Goal: Obtain resource: Obtain resource

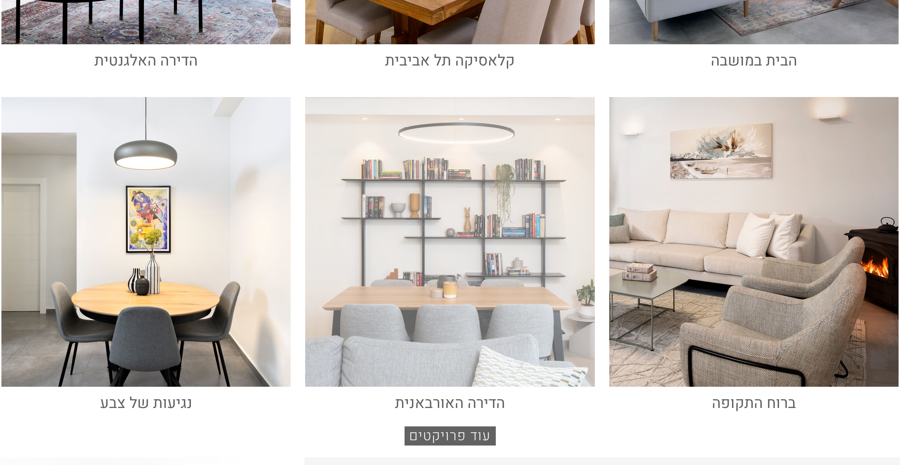
scroll to position [518, 0]
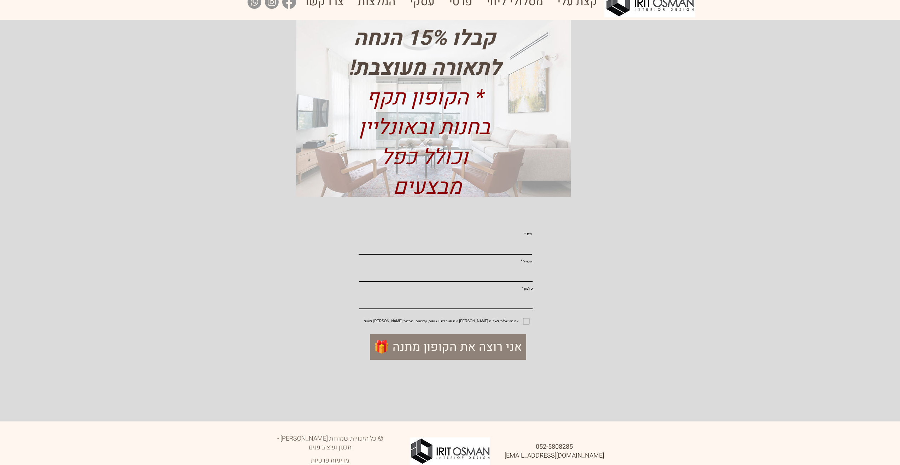
scroll to position [25, 0]
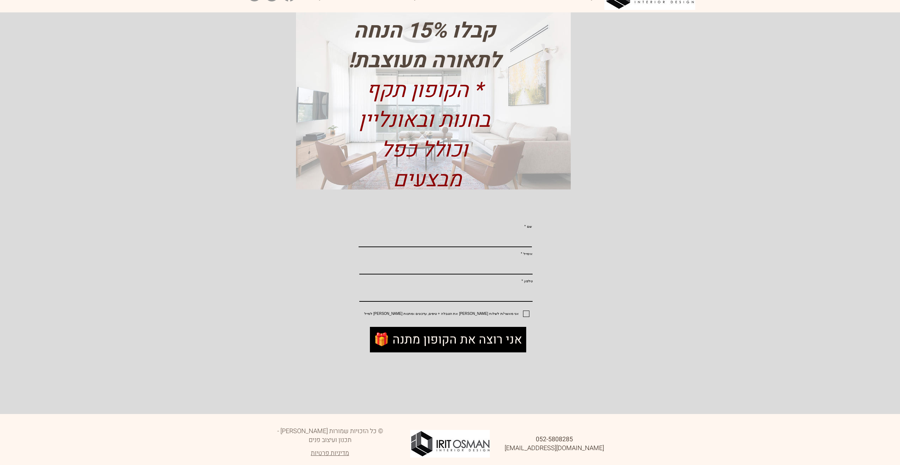
click at [462, 348] on span "🎁 אני רוצה את הקופון מתנה" at bounding box center [448, 339] width 148 height 17
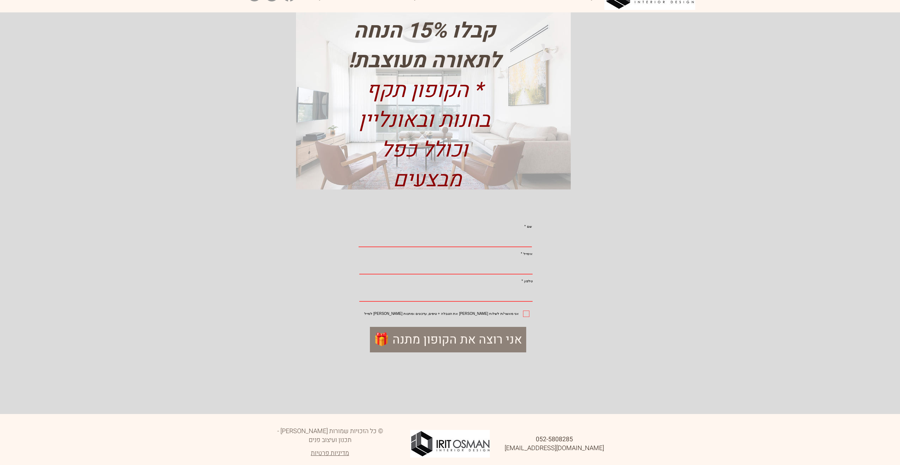
click at [476, 244] on input "שם" at bounding box center [445, 239] width 173 height 16
type input "fcbvb"
click at [487, 271] on input "אימייל" at bounding box center [445, 267] width 173 height 16
type input "Irit.osman@gmail.com"
click at [490, 301] on input "טלפון" at bounding box center [445, 294] width 173 height 16
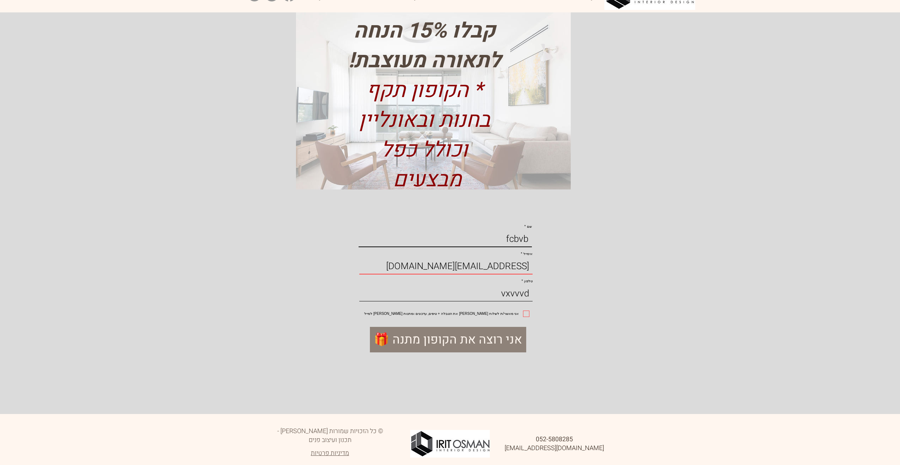
type input "vxvvvd"
click at [524, 317] on label "אני מאשר/ת לשלוח לי את הטבלה + טיפים, עדכונים ומתנות מעירית אוסמן למייל" at bounding box center [433, 313] width 194 height 6
click at [525, 316] on input "אני מאשר/ת לשלוח לי את הטבלה + טיפים, עדכונים ומתנות מעירית אוסמן למייל" at bounding box center [527, 313] width 5 height 5
checkbox input "true"
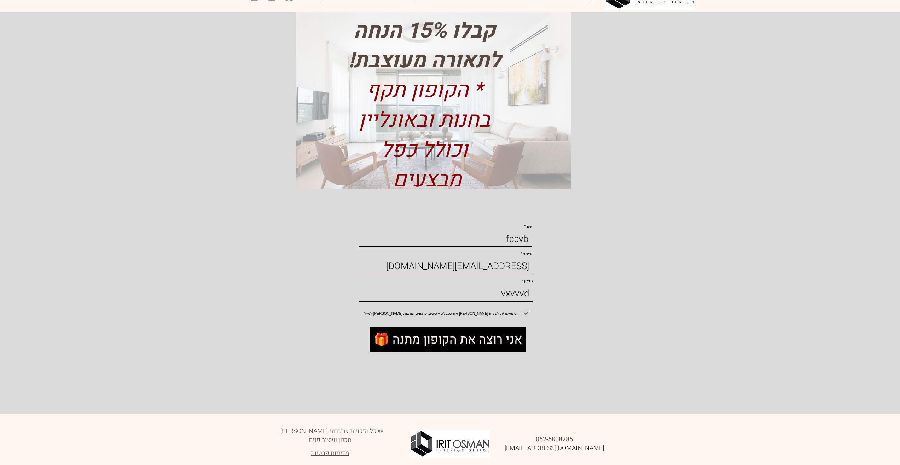
click at [503, 348] on span "🎁 אני רוצה את הקופון מתנה" at bounding box center [448, 339] width 148 height 17
click at [505, 348] on span "🎁 אני רוצה את הקופון מתנה" at bounding box center [448, 339] width 148 height 17
drag, startPoint x: 494, startPoint y: 306, endPoint x: 566, endPoint y: 311, distance: 71.6
click at [565, 311] on form "שם fcbvb אימייל Irit.osman@gmail.com טלפון vxvvvd אני מאשר/ת לשלוח לי את הטבלה …" at bounding box center [448, 317] width 318 height 196
type input "0525808285"
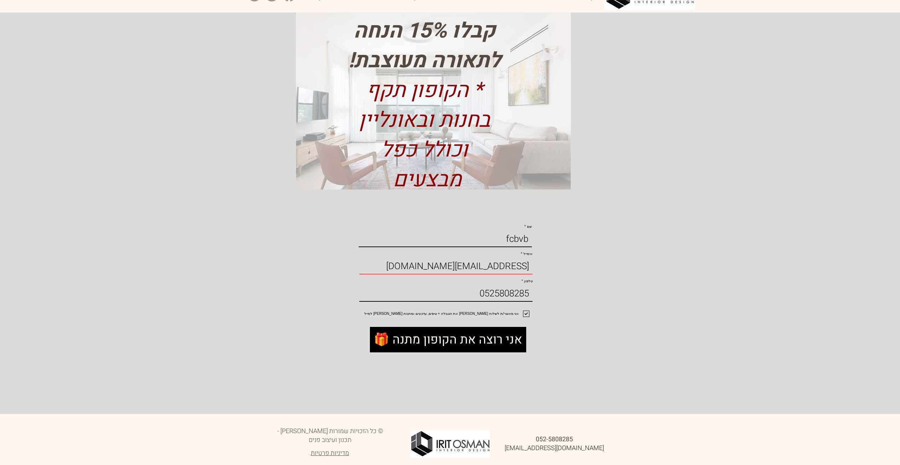
click at [503, 348] on span "🎁 אני רוצה את הקופון מתנה" at bounding box center [448, 339] width 148 height 17
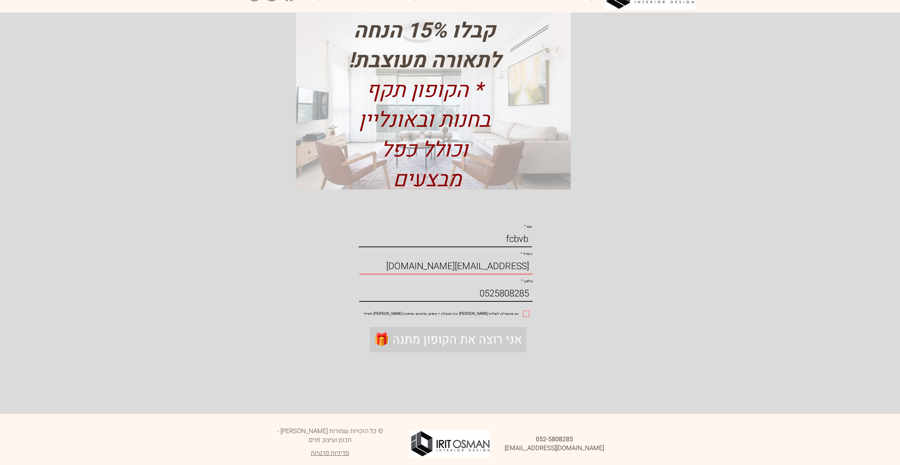
checkbox input "false"
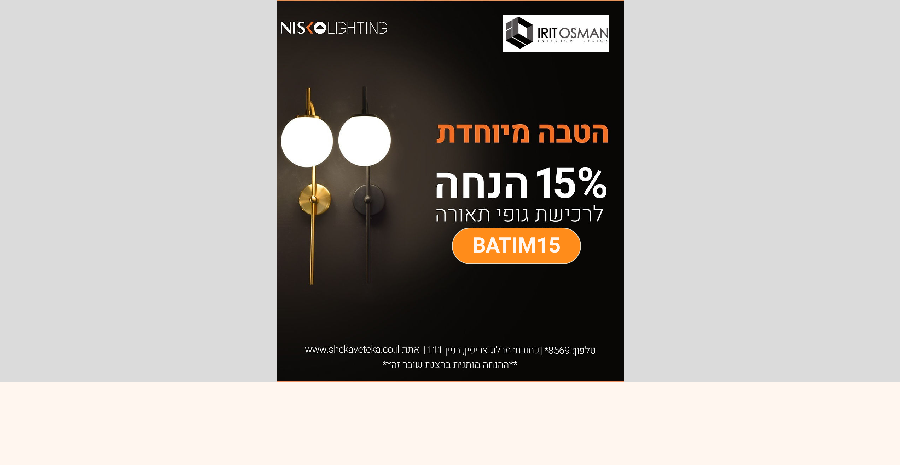
click at [526, 240] on span "BATIM15" at bounding box center [517, 245] width 88 height 31
click at [643, 209] on div "main content" at bounding box center [450, 191] width 900 height 382
click at [562, 247] on h3 "BATIM15" at bounding box center [516, 246] width 163 height 30
click at [560, 247] on span "BATIM15" at bounding box center [517, 245] width 88 height 31
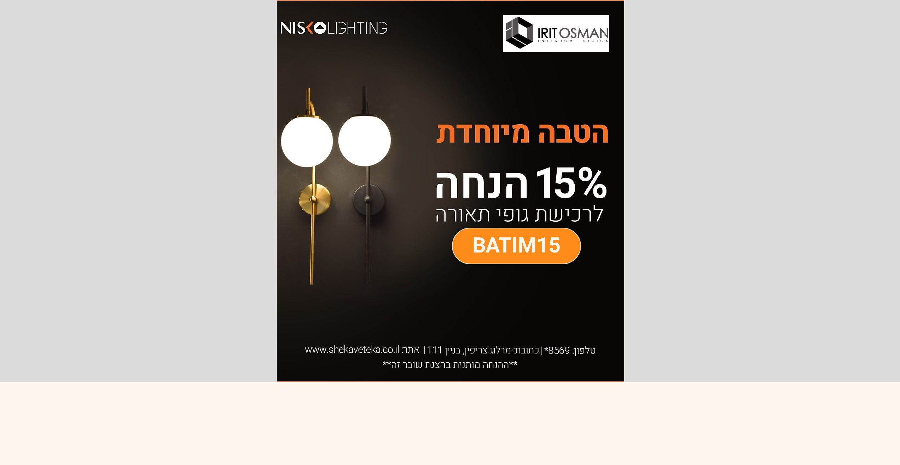
click at [559, 247] on span "BATIM15" at bounding box center [517, 245] width 88 height 31
drag, startPoint x: 558, startPoint y: 247, endPoint x: 479, endPoint y: 249, distance: 79.3
click at [479, 249] on span "BATIM15" at bounding box center [517, 245] width 88 height 31
click at [675, 278] on div "main content" at bounding box center [450, 191] width 900 height 382
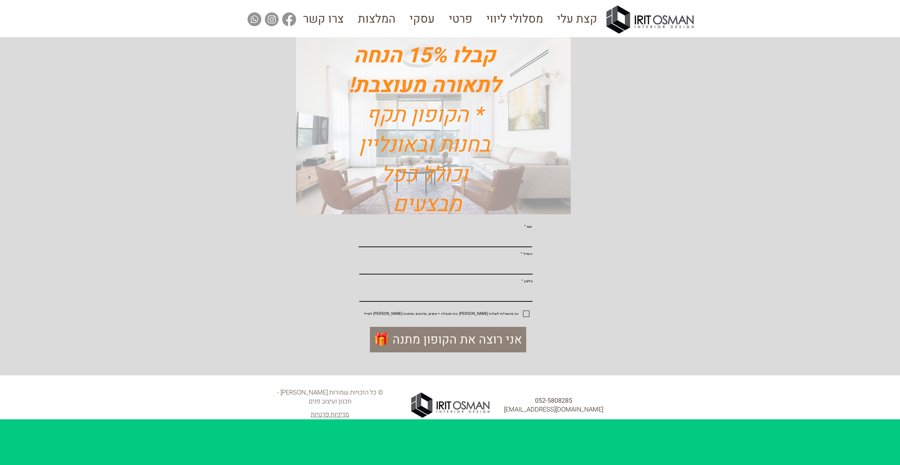
click at [526, 316] on input "אני מאשר/ת לשלוח [PERSON_NAME] את הטבלה + טיפים, עדכונים ומתנות [PERSON_NAME] ל…" at bounding box center [527, 313] width 5 height 5
checkbox input "true"
click at [474, 243] on input "שם" at bounding box center [445, 238] width 173 height 15
type input "bfbg"
click at [461, 273] on input "אימייל" at bounding box center [445, 266] width 173 height 15
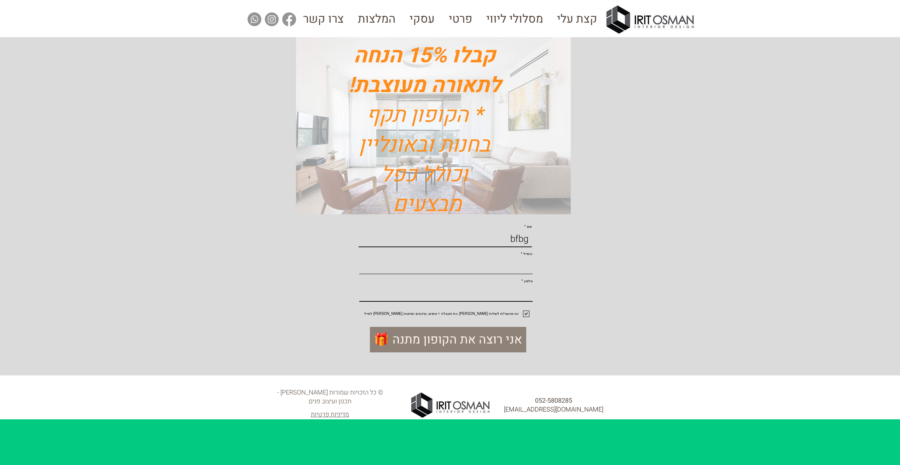
type input "[EMAIL_ADDRESS][DOMAIN_NAME]"
click at [460, 301] on input "טלפון" at bounding box center [445, 293] width 173 height 15
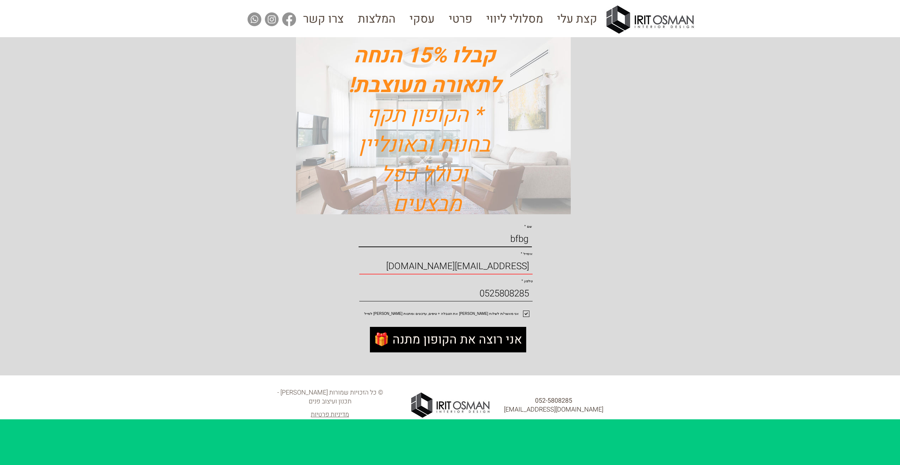
type input "0525808285"
click at [460, 348] on span "🎁 אני רוצה את הקופון מתנה" at bounding box center [448, 339] width 148 height 17
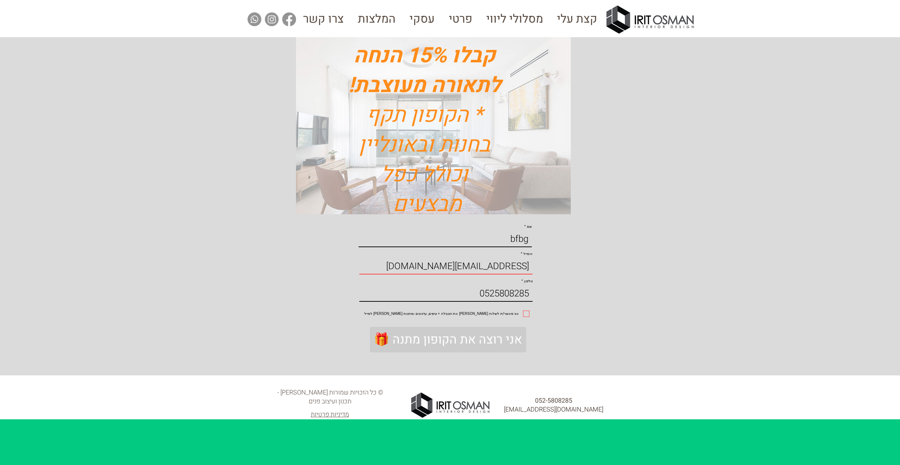
checkbox input "false"
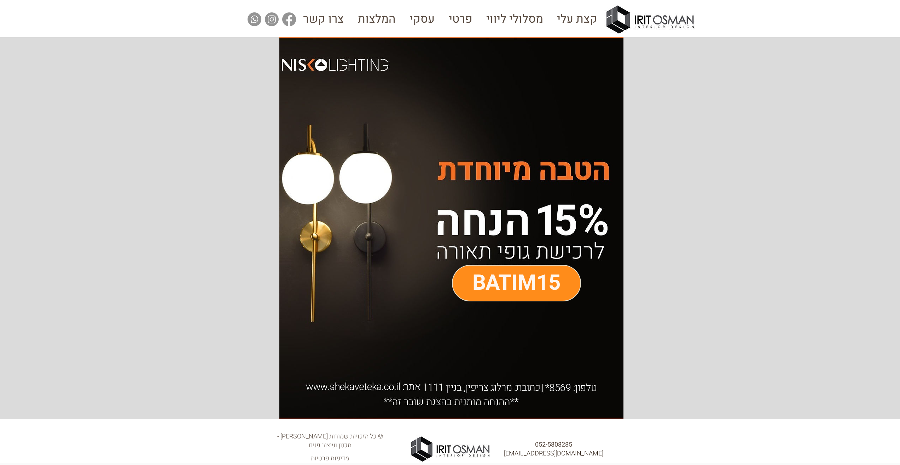
click at [525, 295] on span "BATIM15" at bounding box center [517, 282] width 88 height 31
drag, startPoint x: 528, startPoint y: 287, endPoint x: 463, endPoint y: 286, distance: 65.1
click at [463, 286] on h3 "BATIM15" at bounding box center [516, 283] width 163 height 30
click at [462, 280] on h3 "BATIM15" at bounding box center [516, 283] width 163 height 30
drag, startPoint x: 462, startPoint y: 280, endPoint x: 552, endPoint y: 282, distance: 90.3
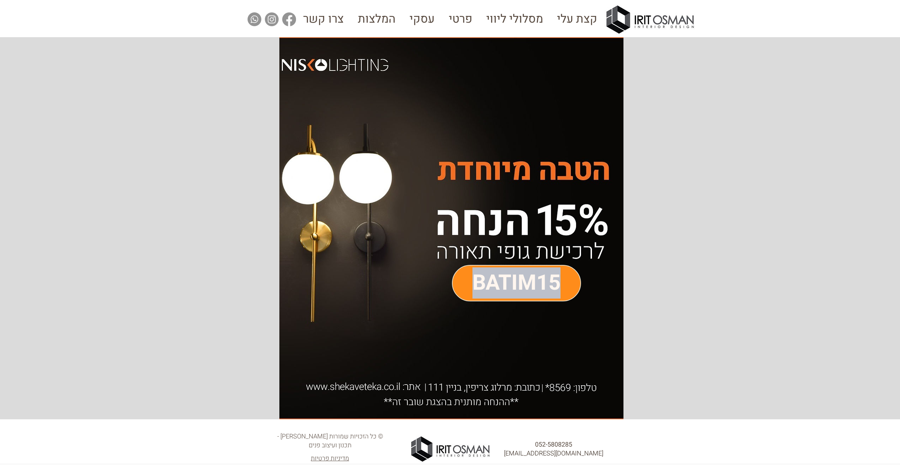
click at [552, 282] on h3 "BATIM15" at bounding box center [516, 283] width 163 height 30
copy span "BATIM15"
click at [708, 288] on div "main content" at bounding box center [450, 228] width 900 height 382
